Goal: Task Accomplishment & Management: Use online tool/utility

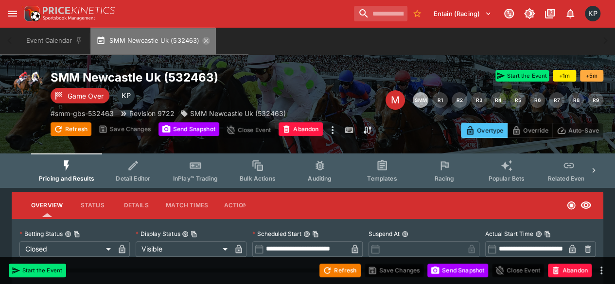
click at [205, 42] on icon "button" at bounding box center [206, 41] width 8 height 8
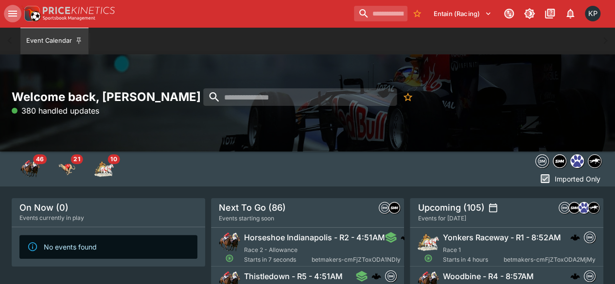
click at [11, 14] on icon "open drawer" at bounding box center [12, 14] width 9 height 6
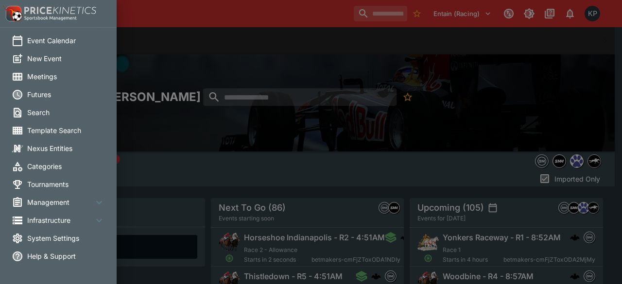
click at [245, 53] on div at bounding box center [311, 142] width 622 height 284
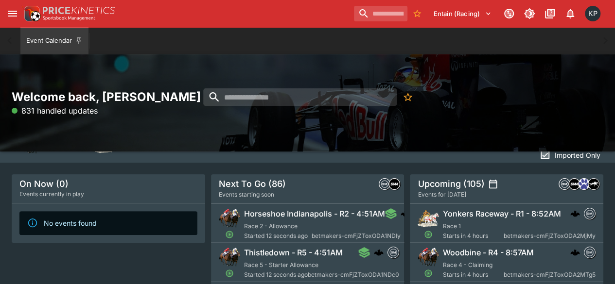
scroll to position [22, 0]
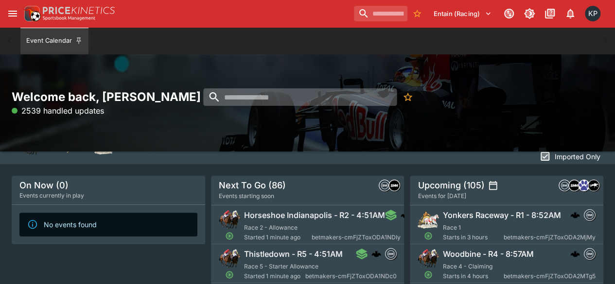
click at [265, 103] on input "search" at bounding box center [299, 96] width 193 height 17
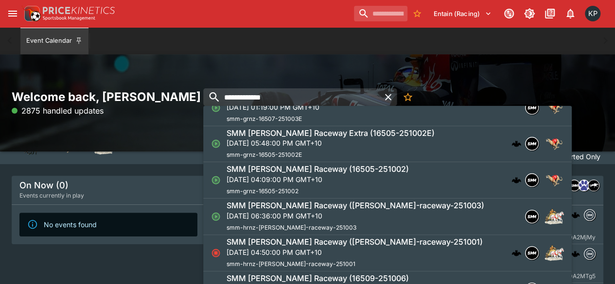
scroll to position [0, 0]
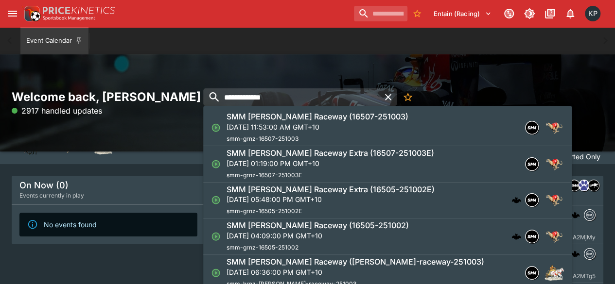
type input "**********"
click at [282, 128] on p "Fri, Oct 3, 2025, 11:53:00 AM GMT+10" at bounding box center [317, 127] width 182 height 10
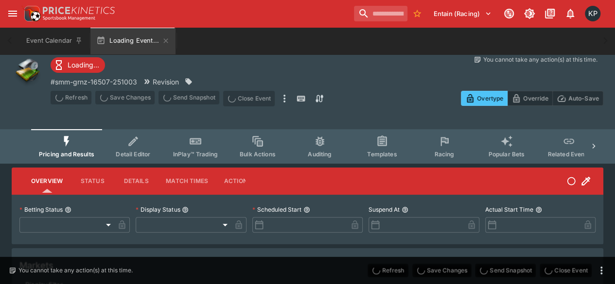
type input "**********"
type input "*******"
type input "**********"
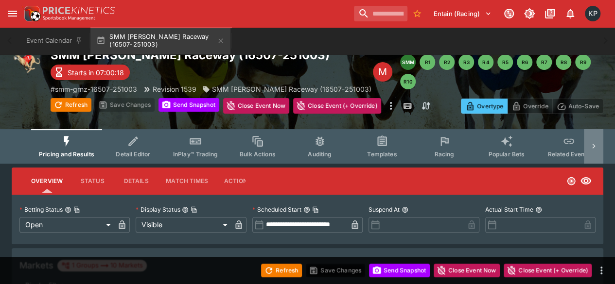
click at [592, 144] on icon at bounding box center [593, 146] width 3 height 5
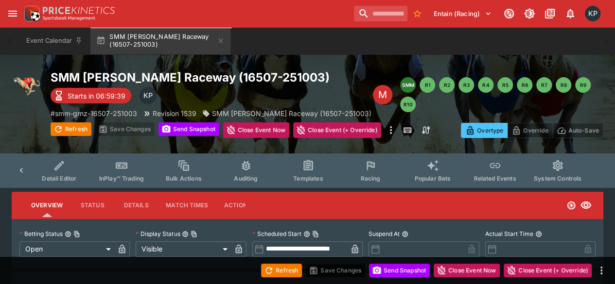
scroll to position [0, 67]
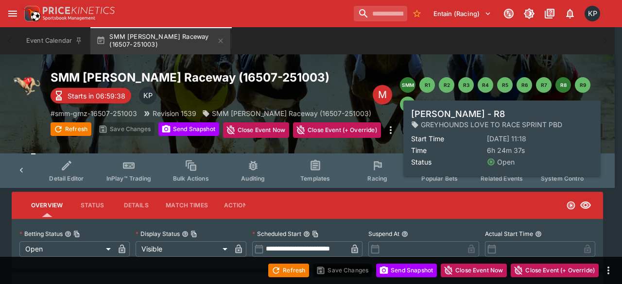
click at [567, 83] on button "R8" at bounding box center [563, 85] width 16 height 16
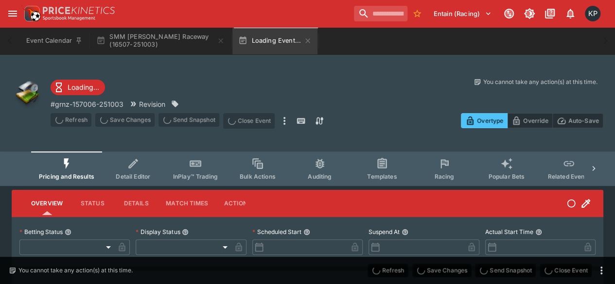
type input "**********"
type input "*******"
type input "**********"
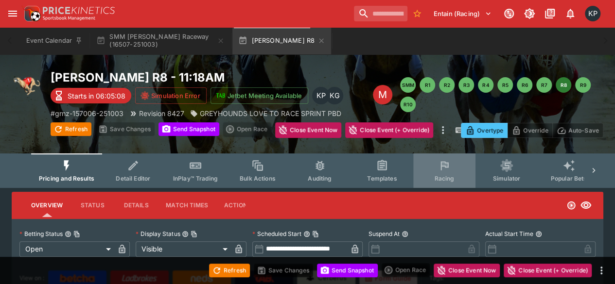
click at [440, 180] on span "Racing" at bounding box center [444, 178] width 20 height 7
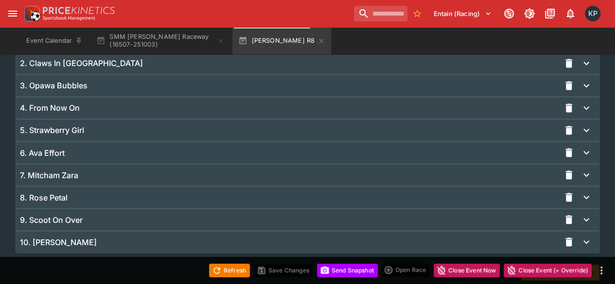
scroll to position [816, 0]
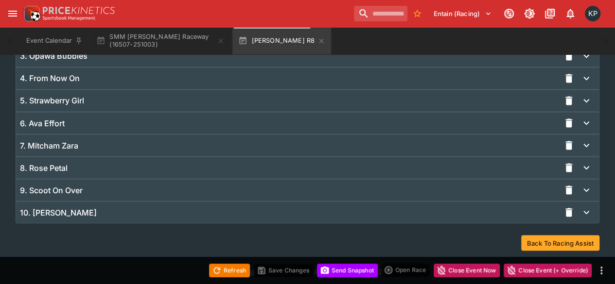
click at [337, 214] on div "10. [PERSON_NAME]" at bounding box center [307, 212] width 583 height 21
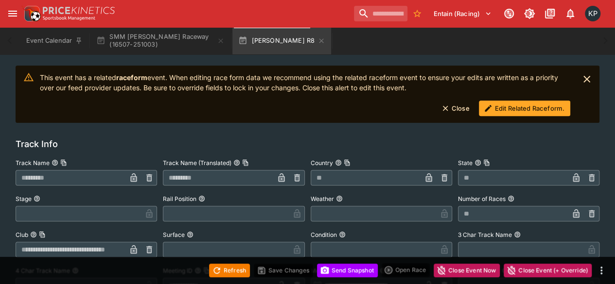
scroll to position [0, 0]
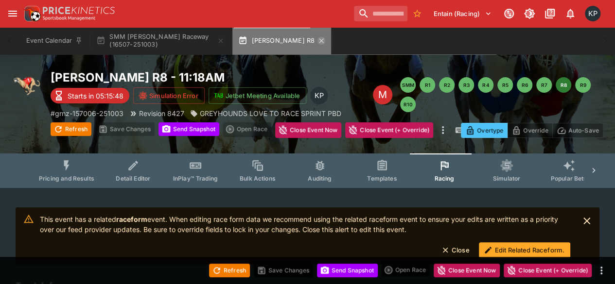
click at [319, 39] on icon "button" at bounding box center [321, 40] width 4 height 4
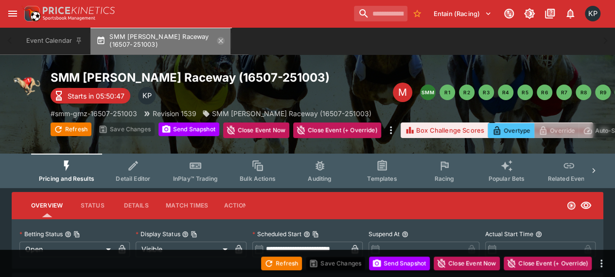
click at [223, 39] on icon "button" at bounding box center [221, 40] width 4 height 4
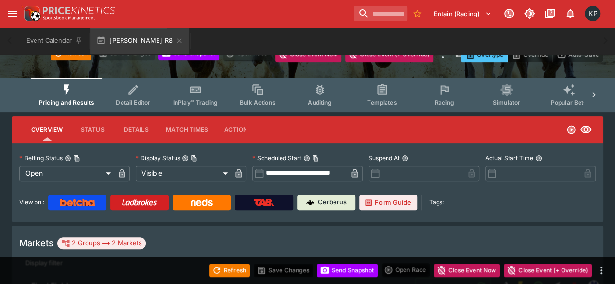
scroll to position [75, 0]
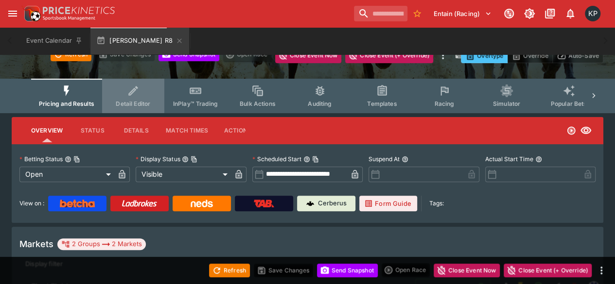
click at [139, 99] on button "Detail Editor" at bounding box center [133, 96] width 62 height 34
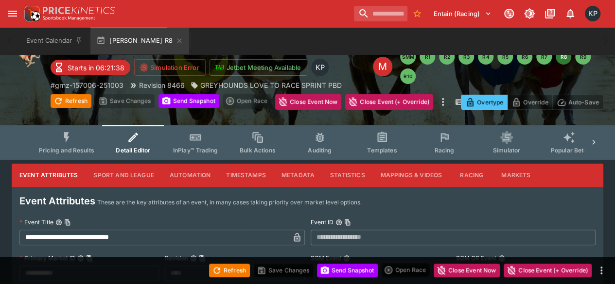
scroll to position [26, 0]
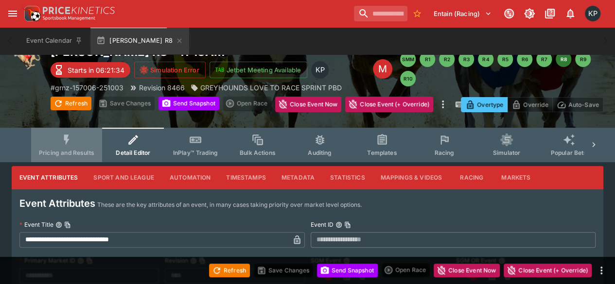
click at [65, 151] on span "Pricing and Results" at bounding box center [66, 152] width 55 height 7
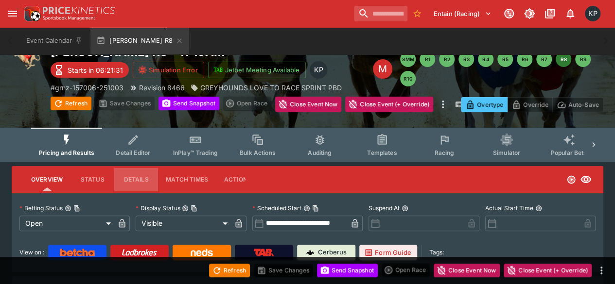
click at [130, 176] on button "Details" at bounding box center [136, 179] width 44 height 23
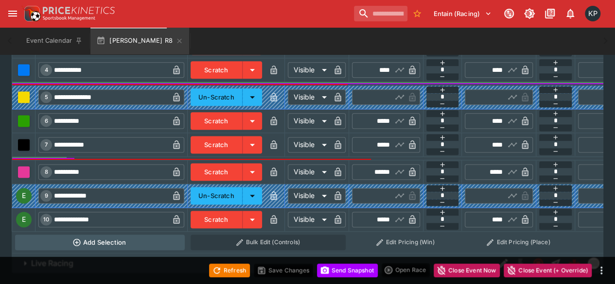
scroll to position [600, 0]
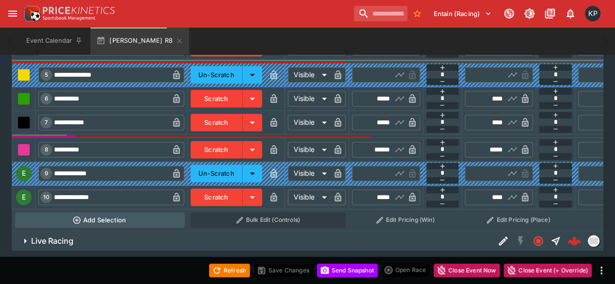
click at [25, 190] on div "E" at bounding box center [24, 197] width 16 height 16
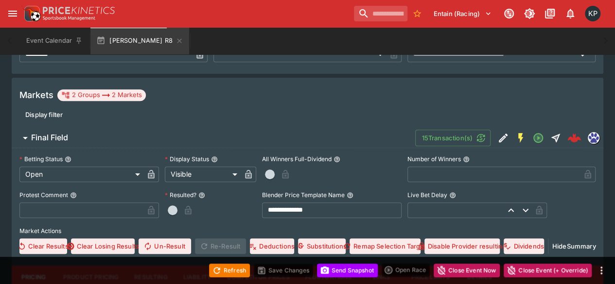
scroll to position [295, 0]
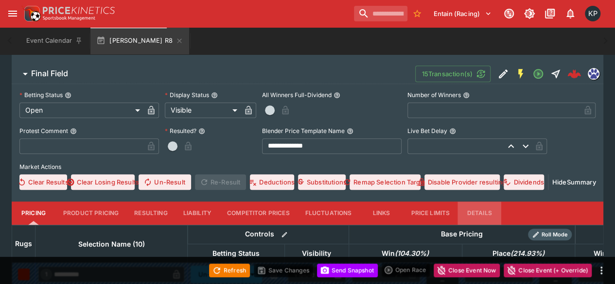
click at [476, 214] on button "Details" at bounding box center [479, 213] width 44 height 23
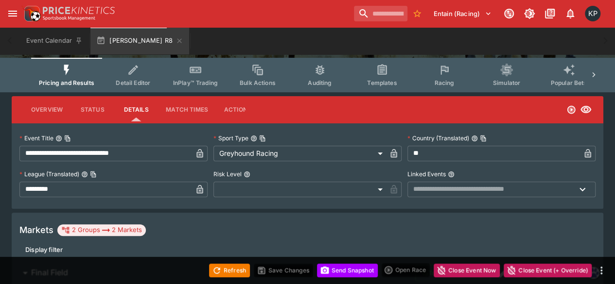
scroll to position [95, 0]
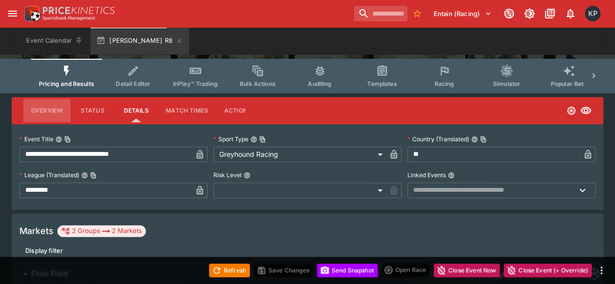
click at [53, 106] on button "Overview" at bounding box center [46, 110] width 47 height 23
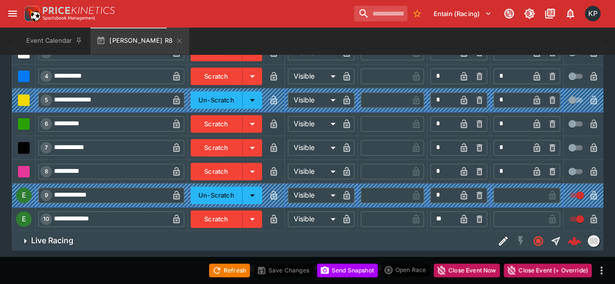
scroll to position [564, 0]
click at [442, 211] on input "**" at bounding box center [443, 219] width 26 height 16
type input "*"
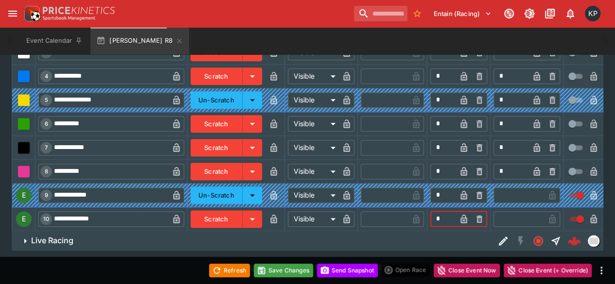
type input "*"
click at [461, 218] on icon "button" at bounding box center [463, 220] width 5 height 4
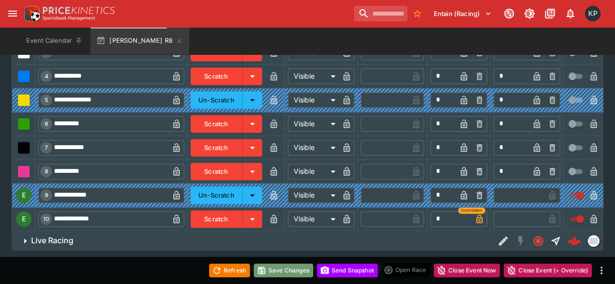
click at [292, 266] on button "Save Changes" at bounding box center [283, 271] width 59 height 14
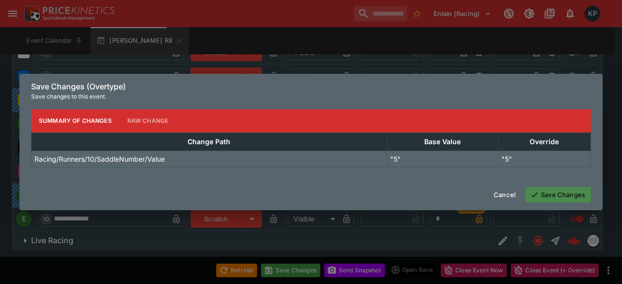
click at [542, 196] on button "Save Changes" at bounding box center [558, 195] width 66 height 16
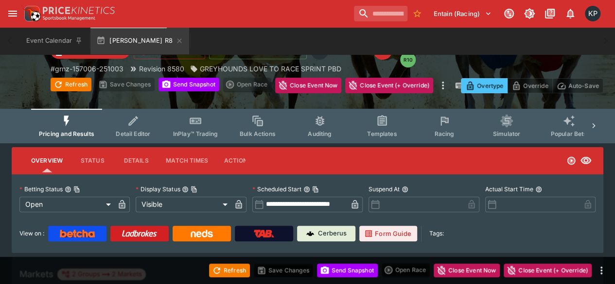
scroll to position [41, 0]
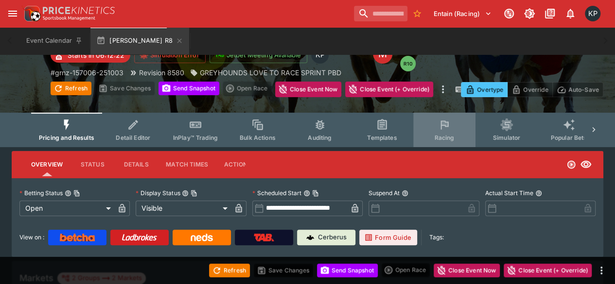
click at [438, 141] on button "Racing" at bounding box center [444, 130] width 62 height 34
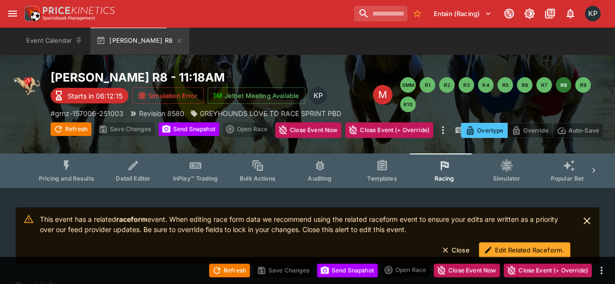
click at [519, 249] on button "Edit Related Raceform." at bounding box center [524, 250] width 91 height 16
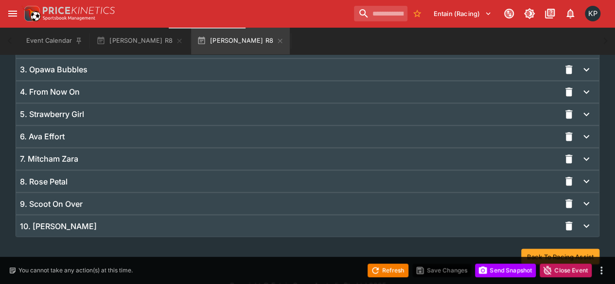
scroll to position [761, 0]
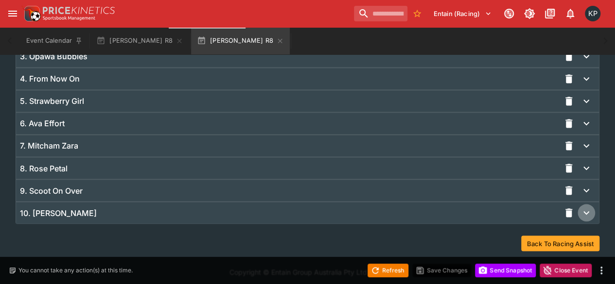
click at [588, 211] on icon "button" at bounding box center [586, 213] width 12 height 12
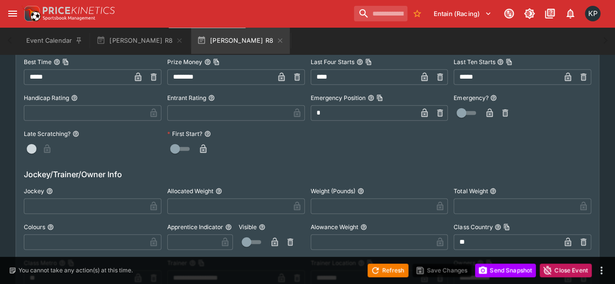
scroll to position [1098, 0]
click at [134, 34] on button "[PERSON_NAME] R8" at bounding box center [139, 40] width 99 height 27
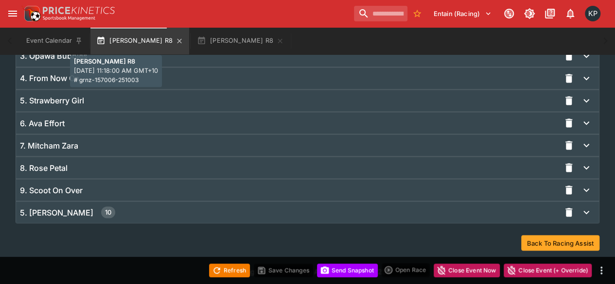
scroll to position [812, 0]
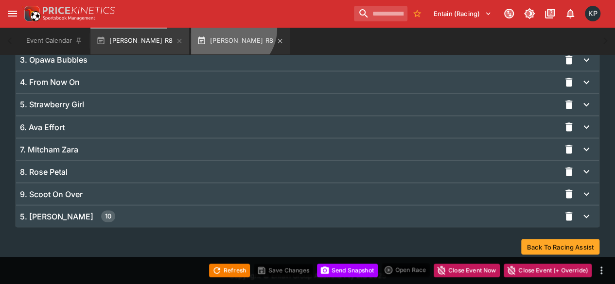
click at [207, 29] on button "[PERSON_NAME] R8" at bounding box center [240, 40] width 99 height 27
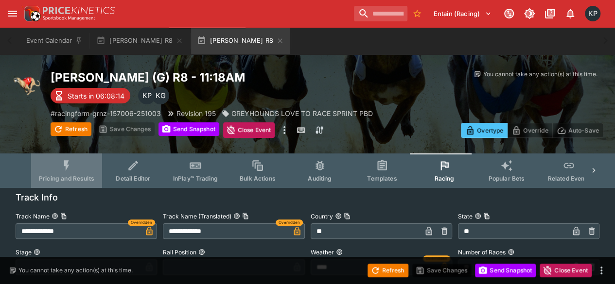
click at [80, 168] on button "Pricing and Results" at bounding box center [66, 171] width 71 height 34
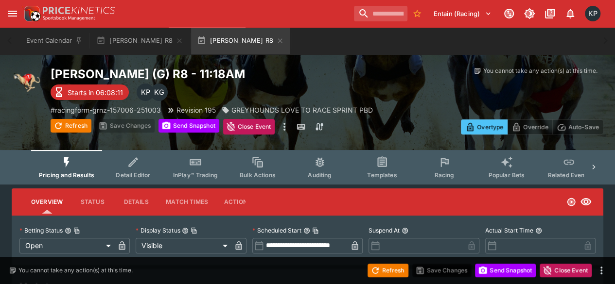
scroll to position [72, 0]
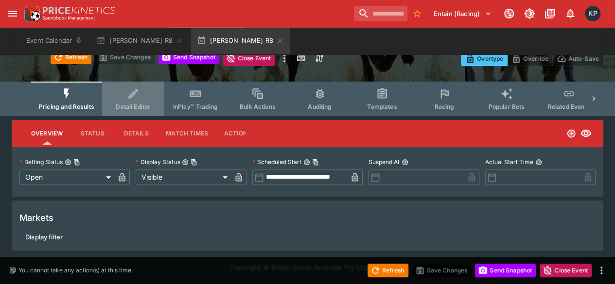
click at [137, 107] on span "Detail Editor" at bounding box center [133, 106] width 34 height 7
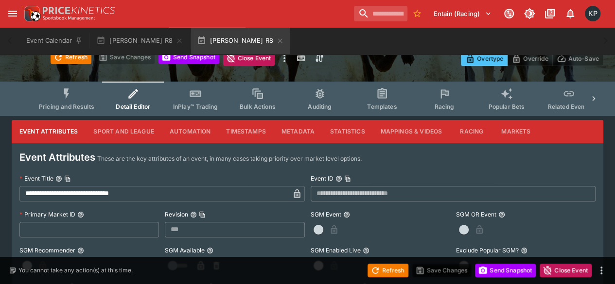
click at [440, 114] on button "Racing" at bounding box center [444, 99] width 62 height 34
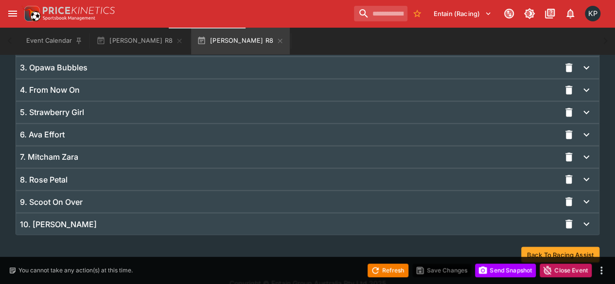
scroll to position [761, 0]
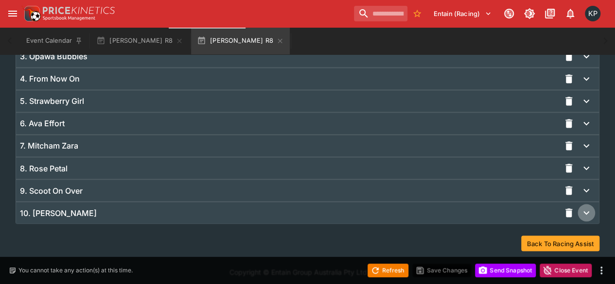
click at [580, 206] on button "button" at bounding box center [585, 212] width 17 height 17
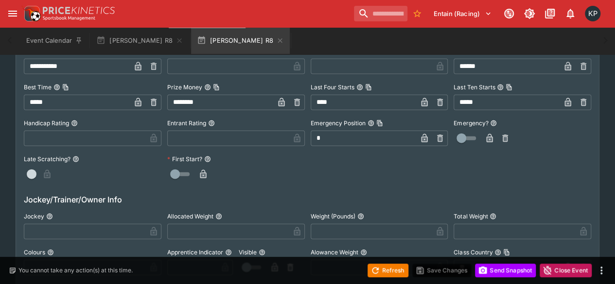
scroll to position [1047, 0]
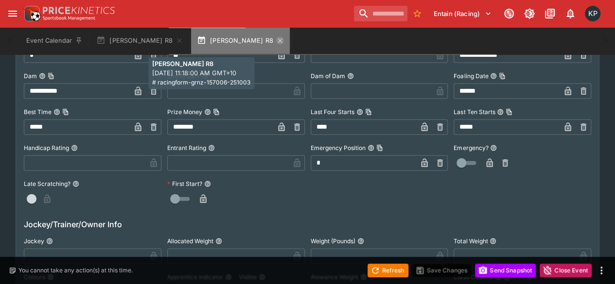
click at [277, 40] on icon "button" at bounding box center [279, 40] width 4 height 4
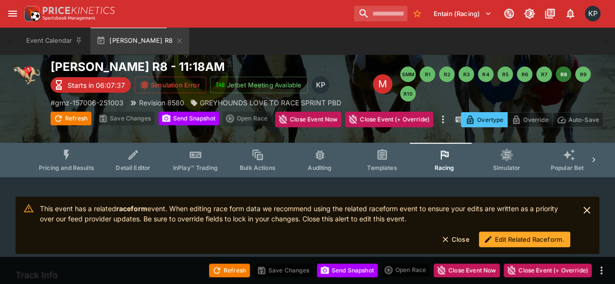
scroll to position [44, 0]
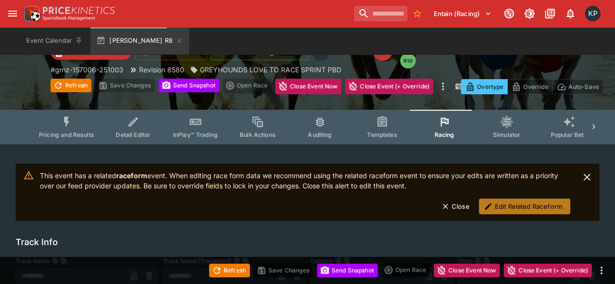
click at [488, 205] on icon "button" at bounding box center [488, 206] width 7 height 7
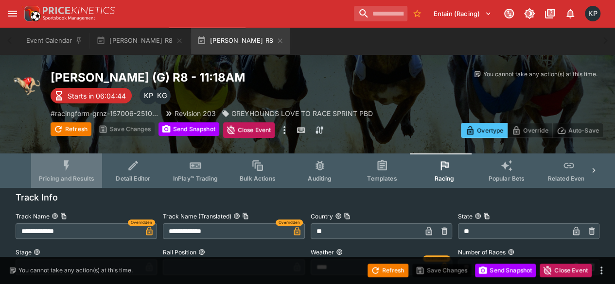
click at [81, 173] on button "Pricing and Results" at bounding box center [66, 171] width 71 height 34
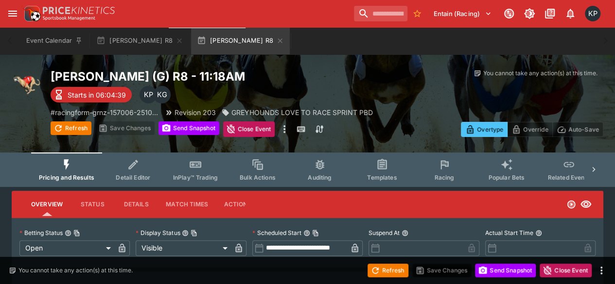
scroll to position [1, 0]
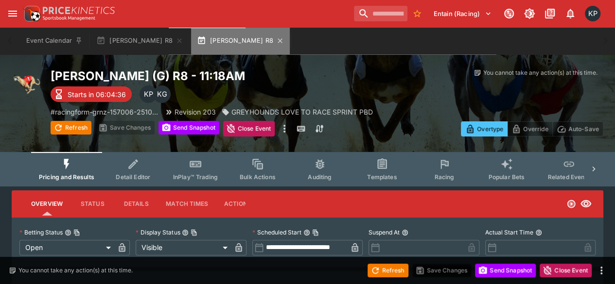
click at [238, 44] on button "[PERSON_NAME] R8" at bounding box center [240, 40] width 99 height 27
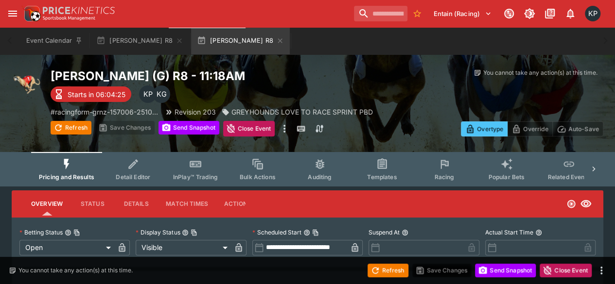
scroll to position [72, 0]
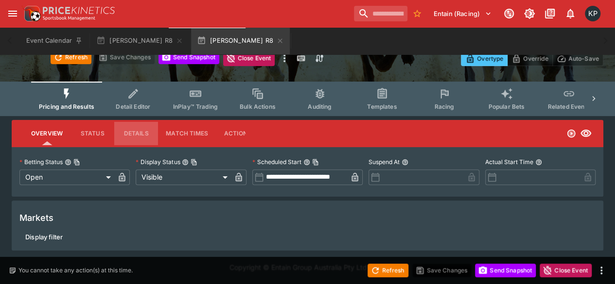
click at [138, 139] on button "Details" at bounding box center [136, 133] width 44 height 23
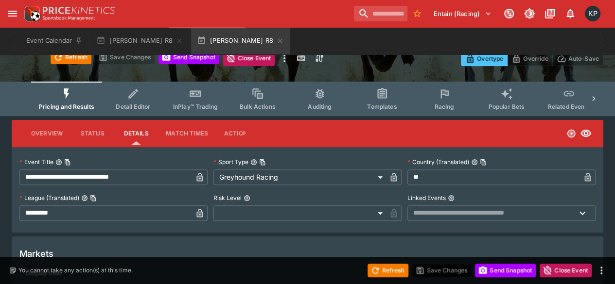
scroll to position [108, 0]
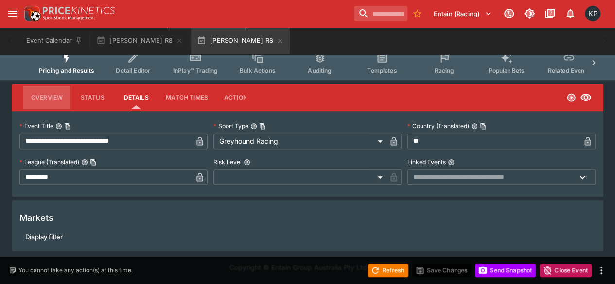
click at [57, 95] on button "Overview" at bounding box center [46, 97] width 47 height 23
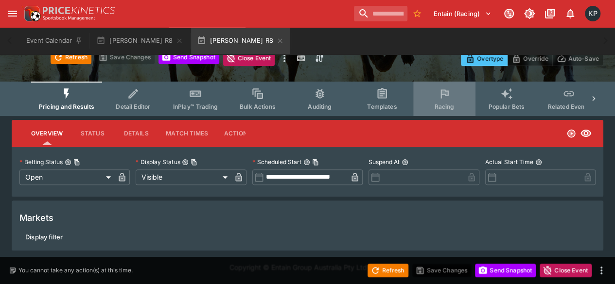
click at [438, 101] on button "Racing" at bounding box center [444, 99] width 62 height 34
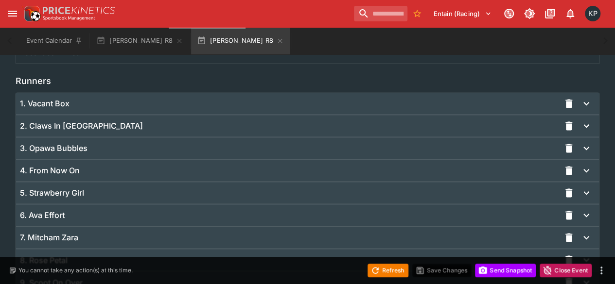
scroll to position [761, 0]
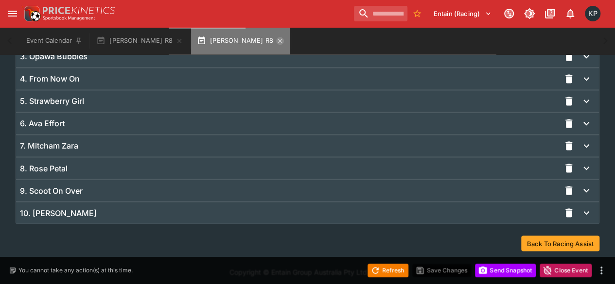
click at [236, 43] on button "[PERSON_NAME] R8" at bounding box center [240, 40] width 99 height 27
click at [276, 43] on icon "button" at bounding box center [280, 41] width 8 height 8
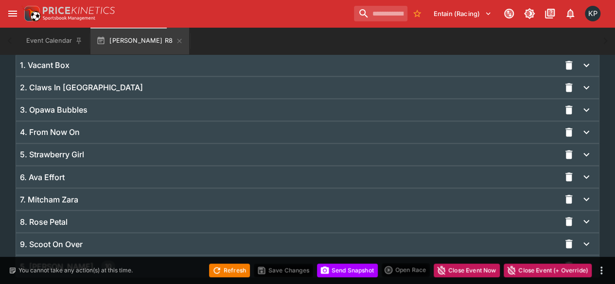
scroll to position [816, 0]
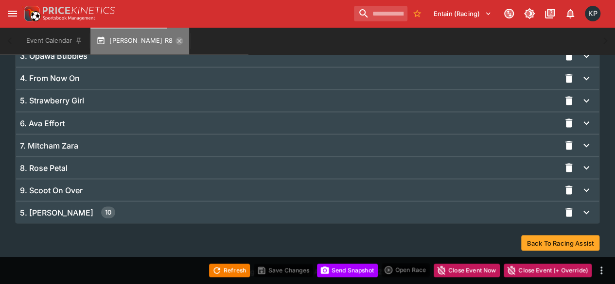
click at [175, 43] on icon "button" at bounding box center [179, 41] width 8 height 8
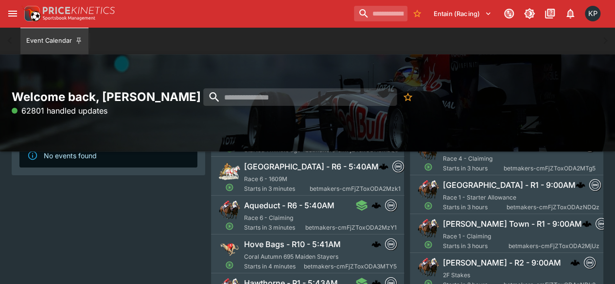
scroll to position [58, 0]
click at [284, 205] on h6 "Aqueduct - R6 - 5:40AM" at bounding box center [289, 205] width 90 height 10
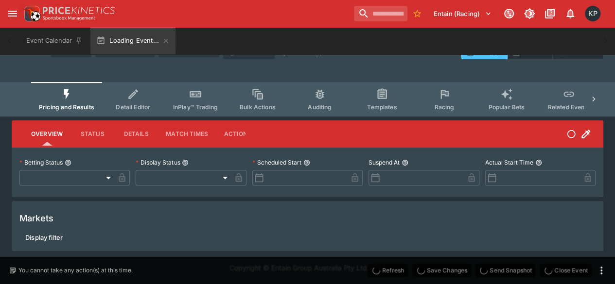
type input "**********"
type input "*******"
type input "**********"
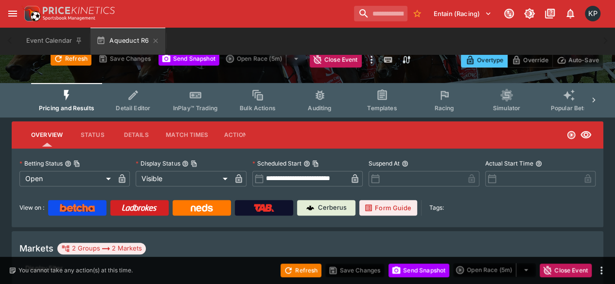
scroll to position [91, 0]
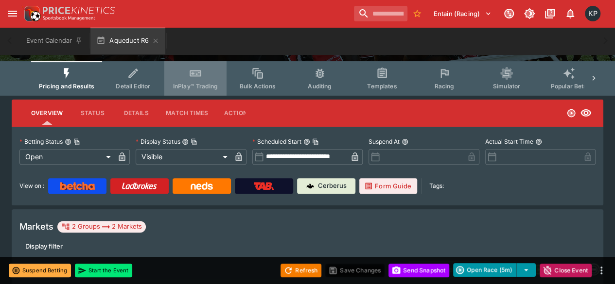
click at [183, 70] on button "InPlay™ Trading" at bounding box center [195, 78] width 62 height 34
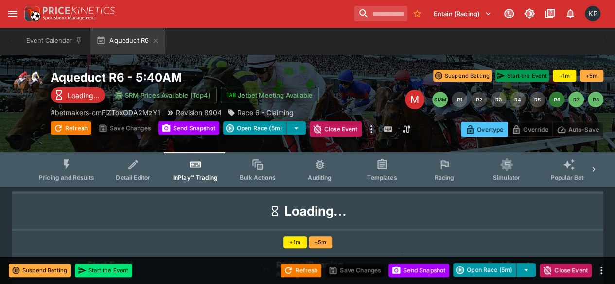
click at [526, 74] on button "Start the Event" at bounding box center [521, 76] width 53 height 12
type input "**********"
type input "*******"
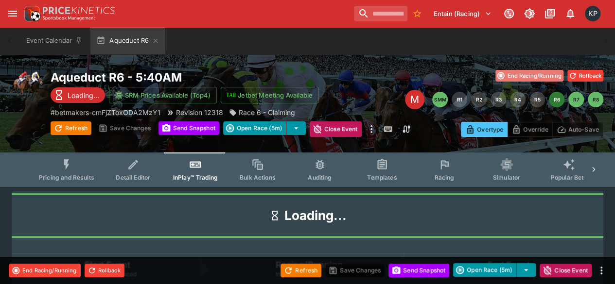
click at [508, 73] on button "End Racing/Running" at bounding box center [529, 76] width 68 height 12
type input "**********"
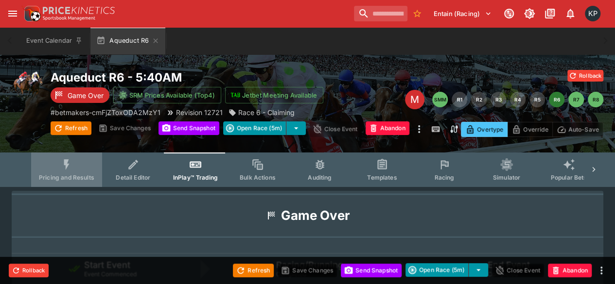
click at [70, 171] on button "Pricing and Results" at bounding box center [66, 170] width 71 height 34
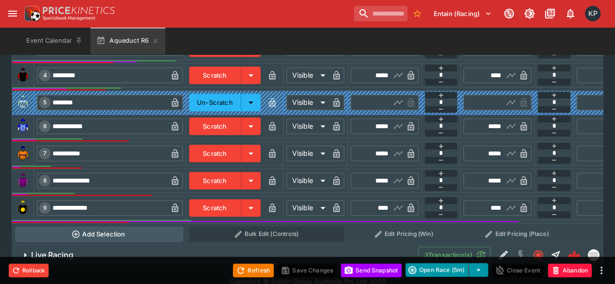
scroll to position [510, 0]
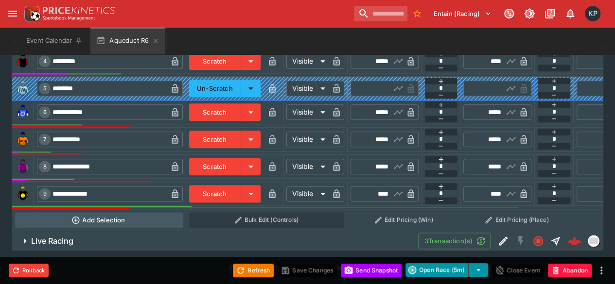
click at [70, 242] on h6 "Live Racing" at bounding box center [52, 241] width 42 height 10
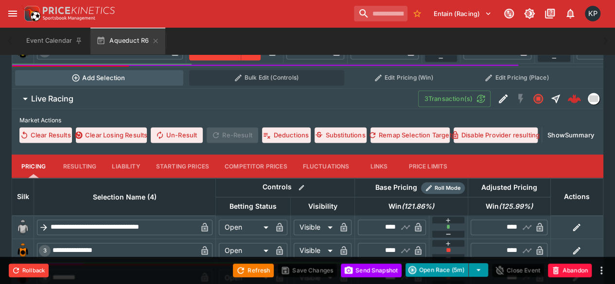
scroll to position [656, 0]
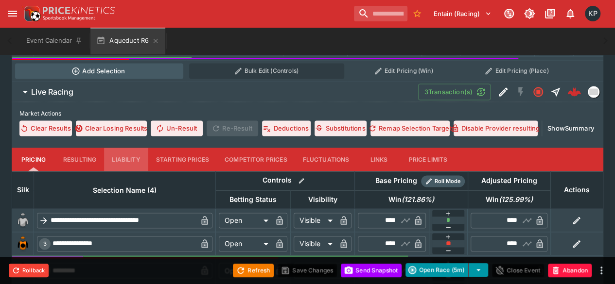
click at [122, 162] on button "Liability" at bounding box center [126, 159] width 44 height 23
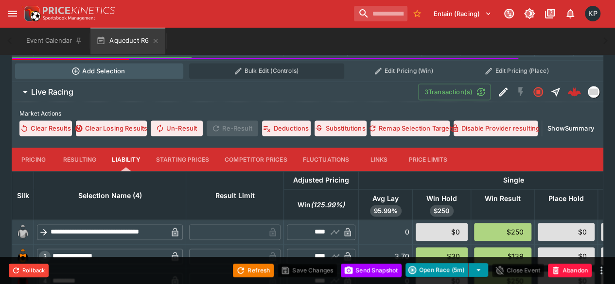
scroll to position [753, 0]
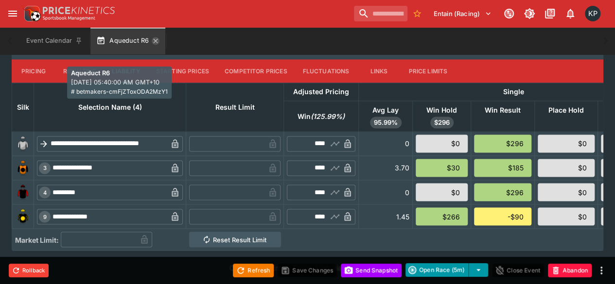
click at [155, 42] on icon "button" at bounding box center [156, 41] width 8 height 8
